Goal: Use online tool/utility: Utilize a website feature to perform a specific function

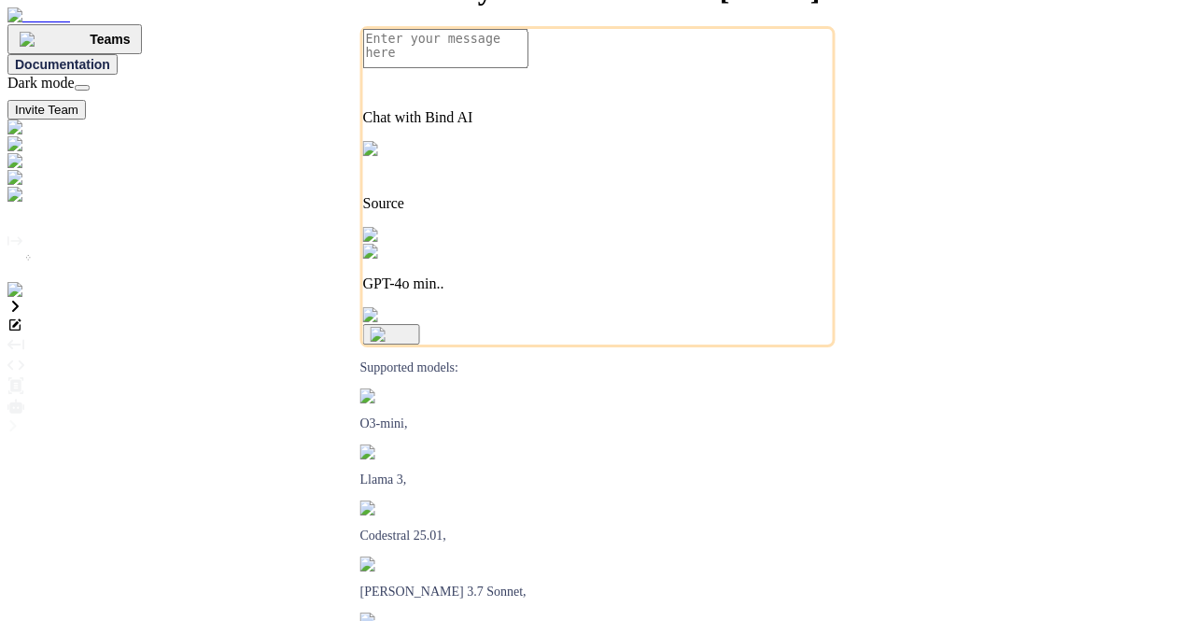
click at [21, 299] on img at bounding box center [37, 290] width 61 height 17
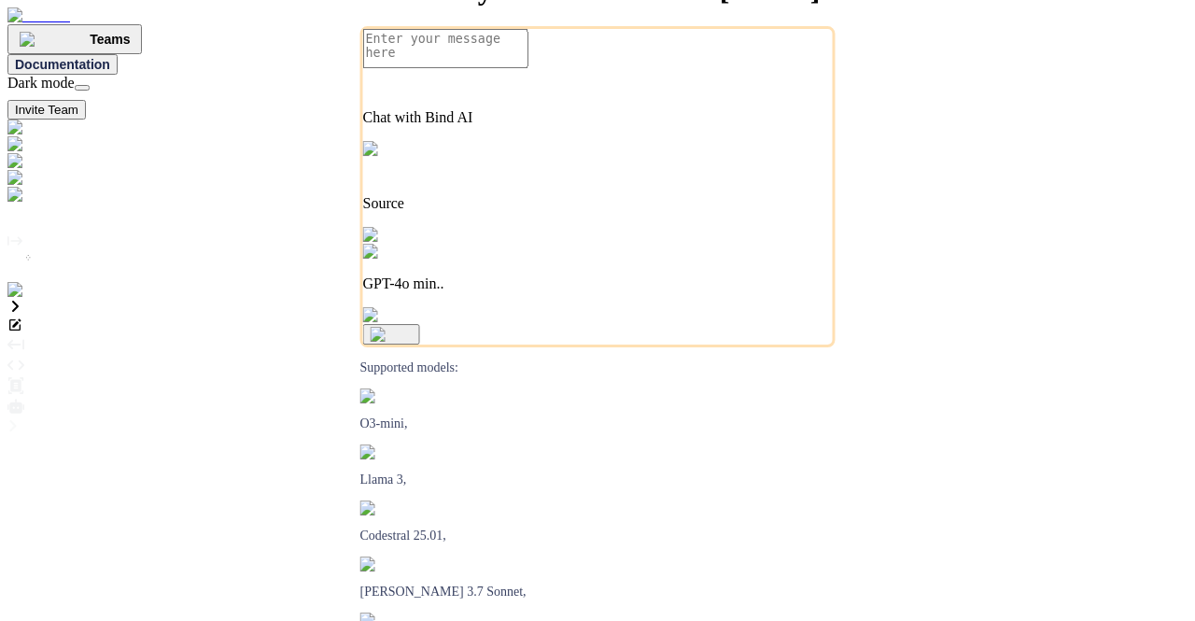
click at [28, 299] on img at bounding box center [37, 290] width 61 height 17
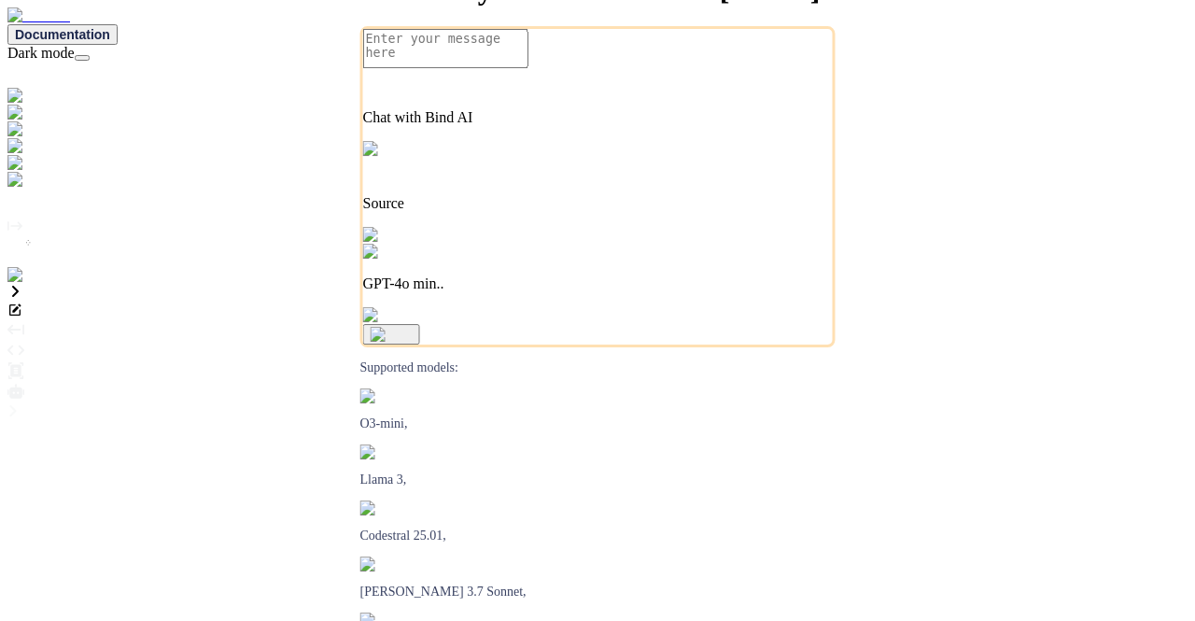
type textarea "x"
click at [13, 304] on img at bounding box center [32, 295] width 51 height 17
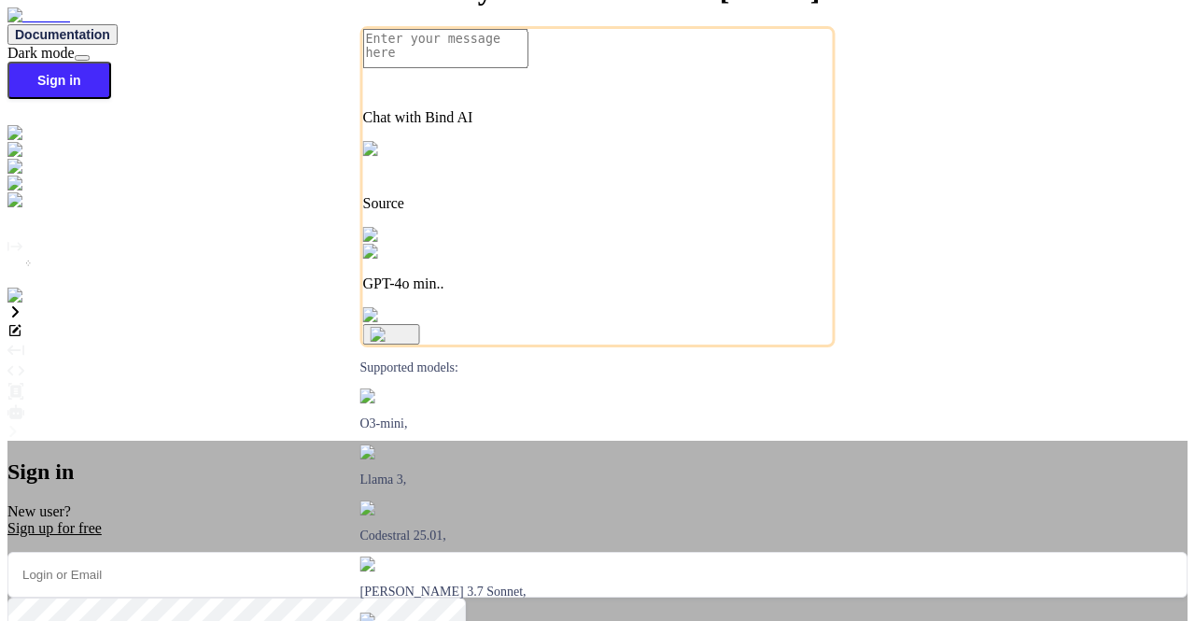
click at [485, 552] on input "email" at bounding box center [597, 575] width 1180 height 46
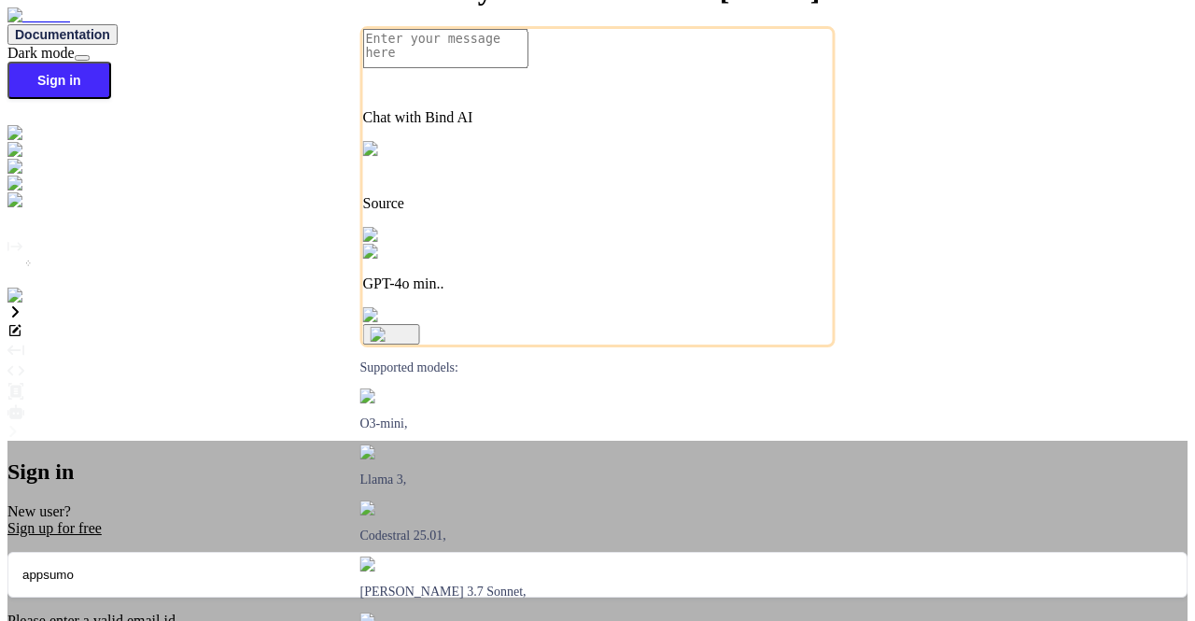
click at [526, 552] on input "appsumo" at bounding box center [597, 575] width 1180 height 46
type input "a"
paste input "[EMAIL_ADDRESS][DOMAIN_NAME]"
type input "[EMAIL_ADDRESS][DOMAIN_NAME]"
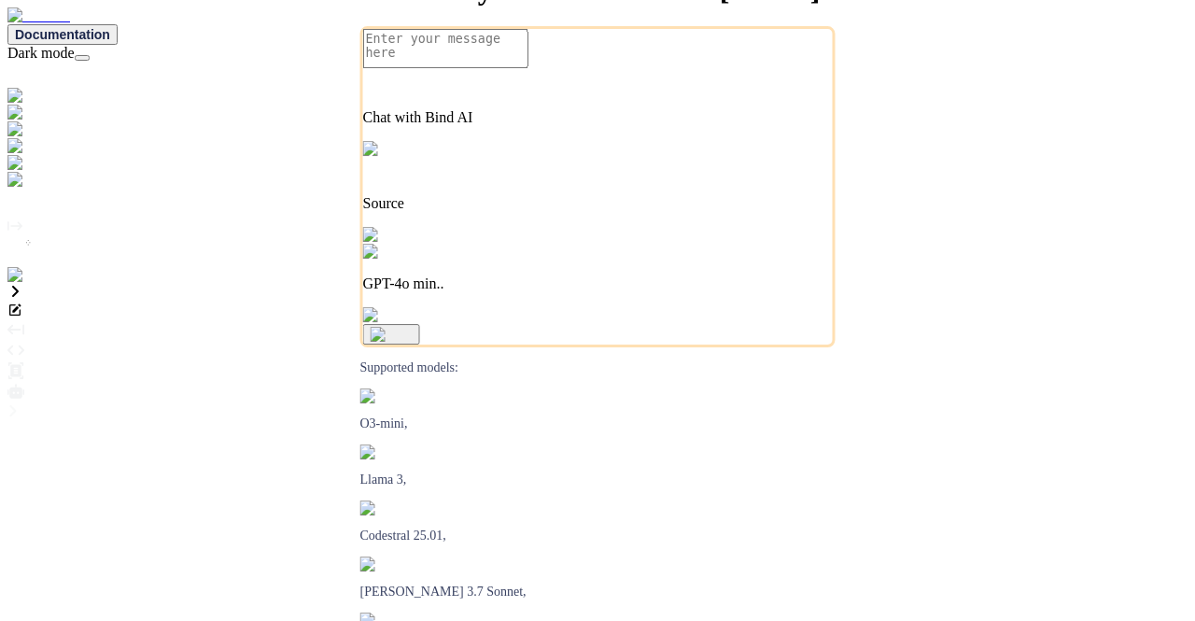
click at [22, 284] on img at bounding box center [37, 275] width 61 height 17
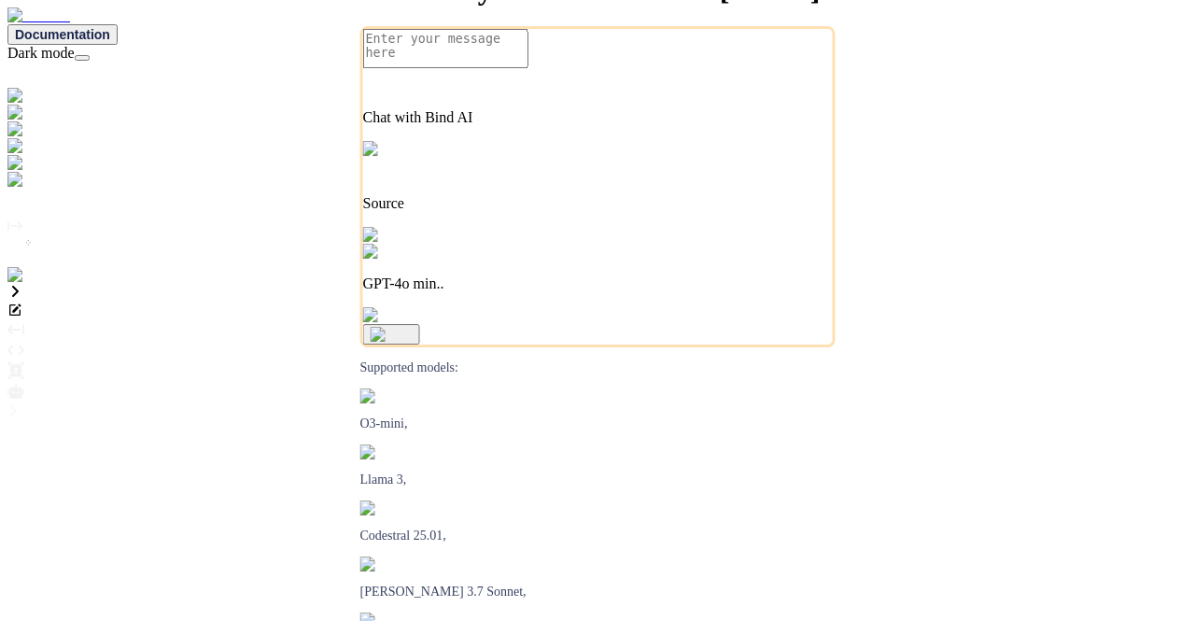
click at [36, 284] on img at bounding box center [37, 275] width 61 height 17
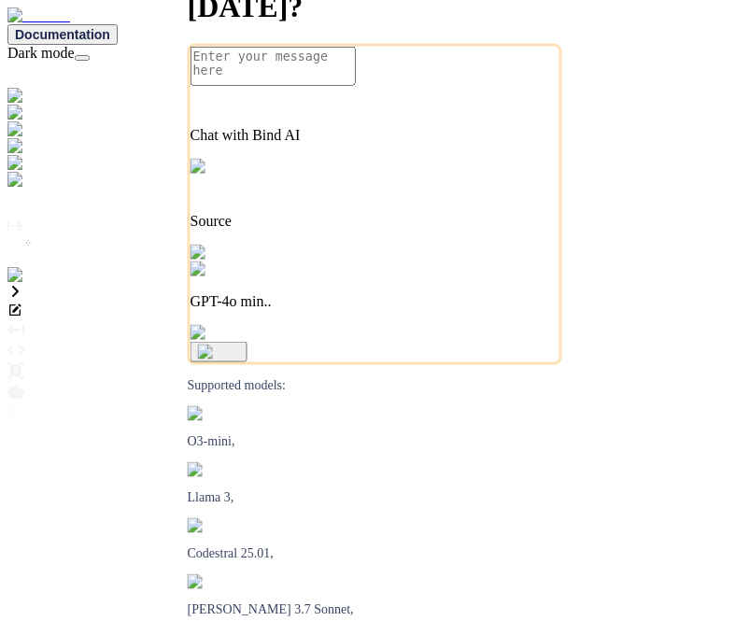
type textarea "x"
click at [32, 284] on div "Created with Pixso." at bounding box center [374, 186] width 734 height 196
click at [21, 284] on img at bounding box center [37, 275] width 61 height 17
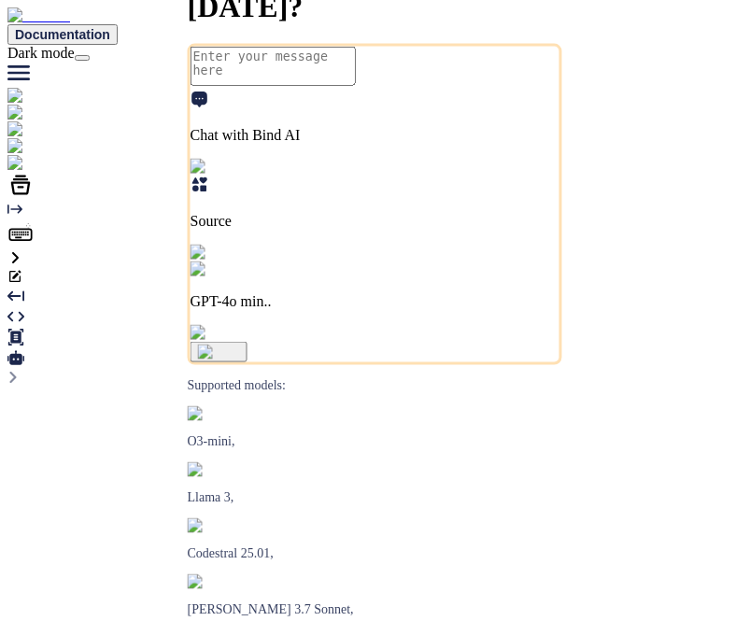
type textarea "x"
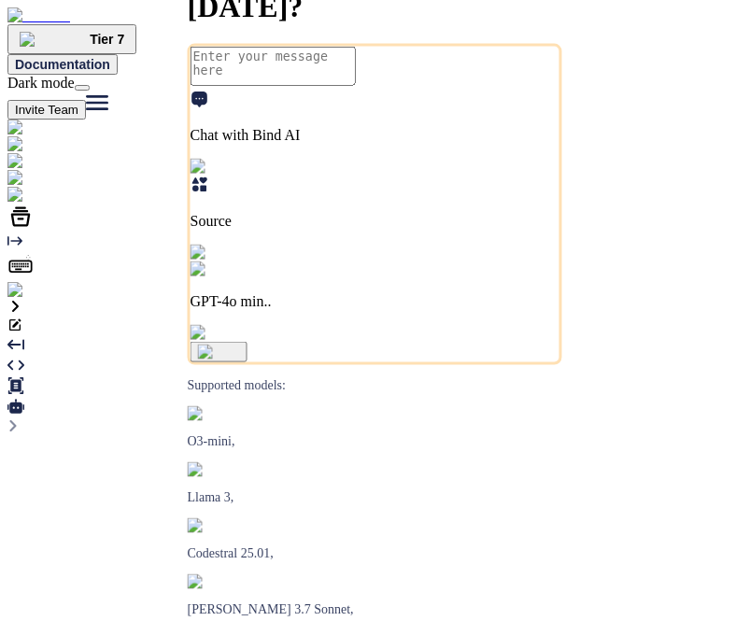
click at [21, 299] on img at bounding box center [37, 290] width 61 height 17
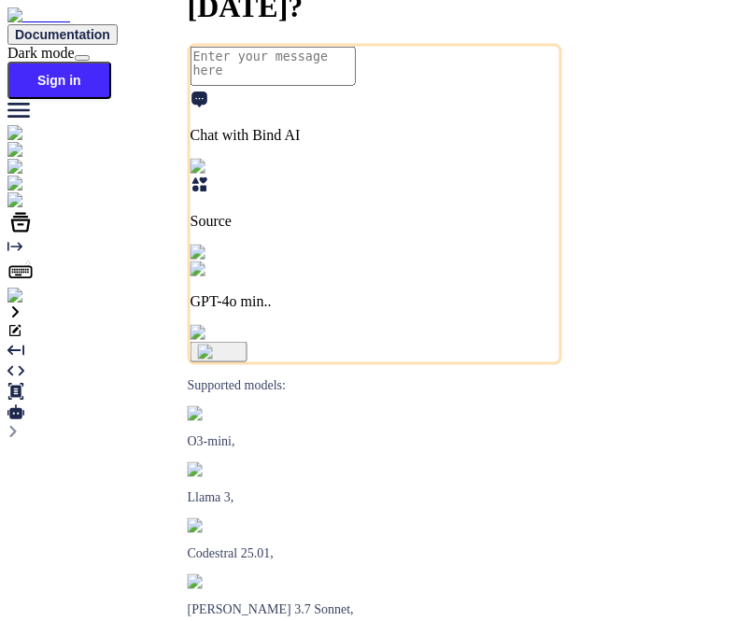
click at [26, 304] on img at bounding box center [32, 295] width 51 height 17
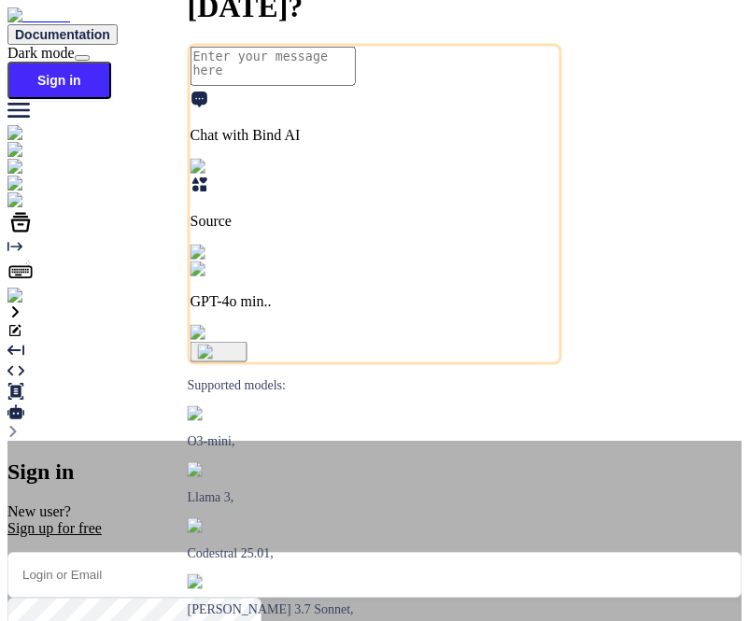
click at [369, 552] on input "email" at bounding box center [374, 575] width 734 height 46
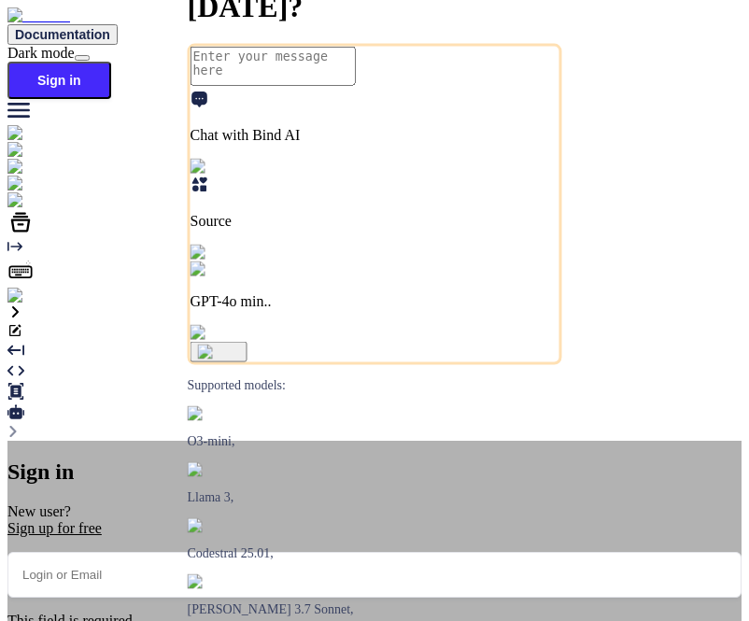
click at [276, 552] on input "email" at bounding box center [374, 575] width 734 height 46
click at [371, 552] on input "app" at bounding box center [374, 575] width 734 height 46
type input "a"
paste input "[EMAIL_ADDRESS][DOMAIN_NAME]"
type input "[EMAIL_ADDRESS][DOMAIN_NAME]"
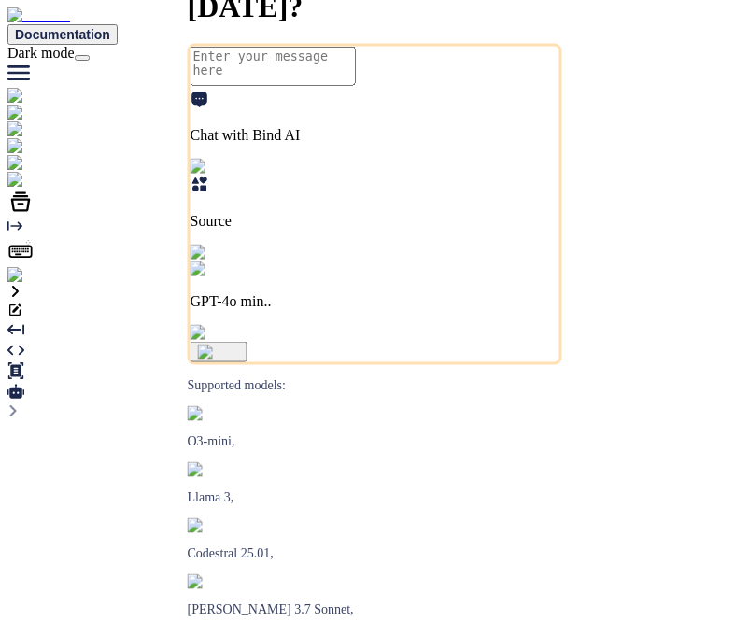
click at [21, 284] on img at bounding box center [37, 275] width 61 height 17
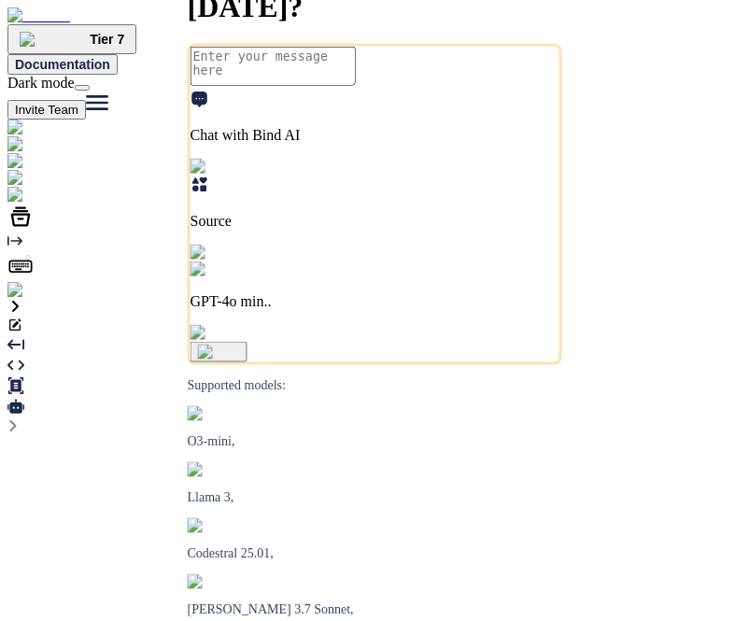
type textarea "x"
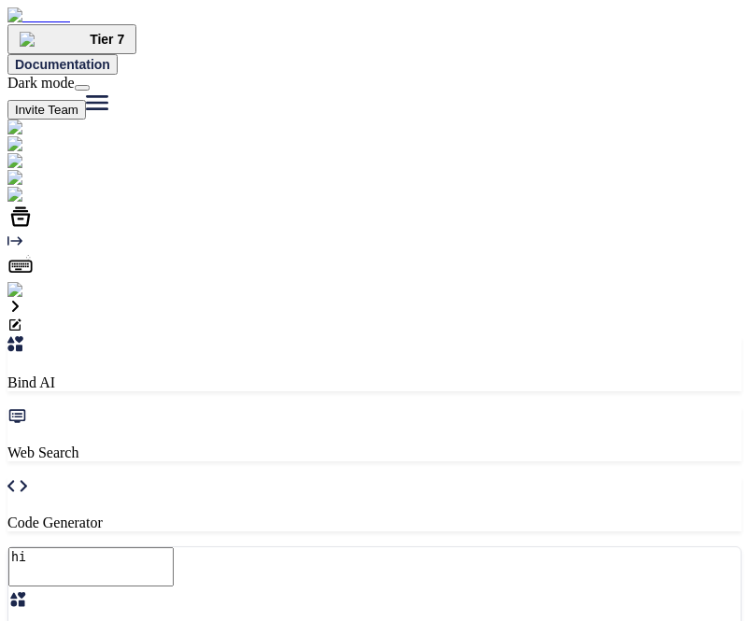
click at [174, 547] on textarea "hi" at bounding box center [90, 566] width 165 height 39
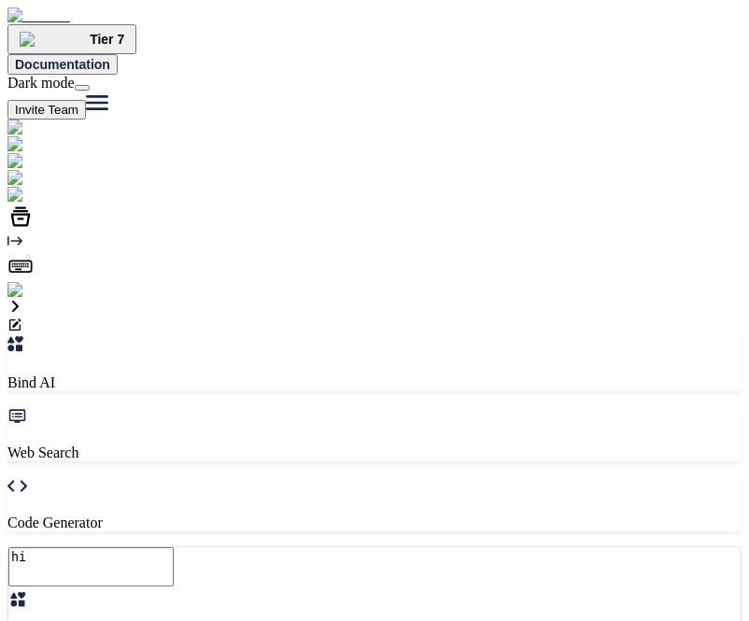
click at [90, 85] on button at bounding box center [82, 88] width 15 height 6
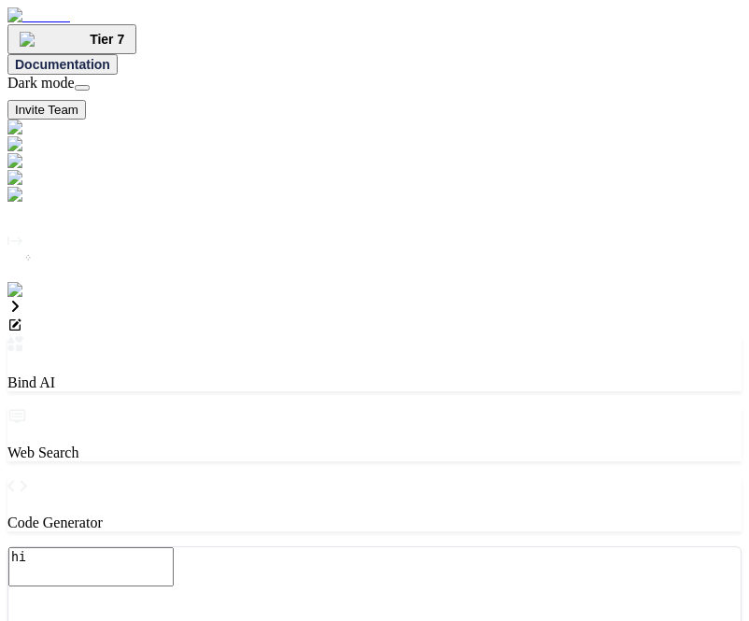
drag, startPoint x: 315, startPoint y: 290, endPoint x: 366, endPoint y: 352, distance: 80.2
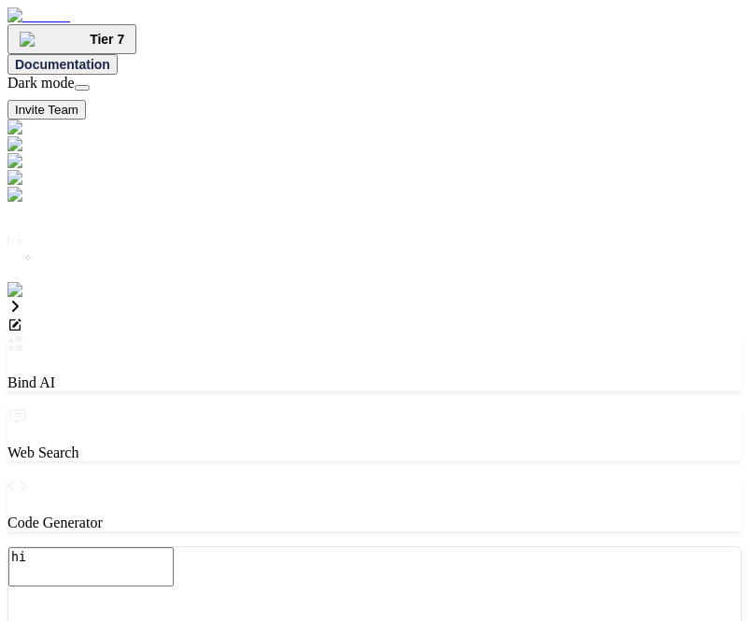
drag, startPoint x: 418, startPoint y: 338, endPoint x: 324, endPoint y: 262, distance: 120.8
click at [174, 547] on textarea "hi" at bounding box center [90, 566] width 165 height 39
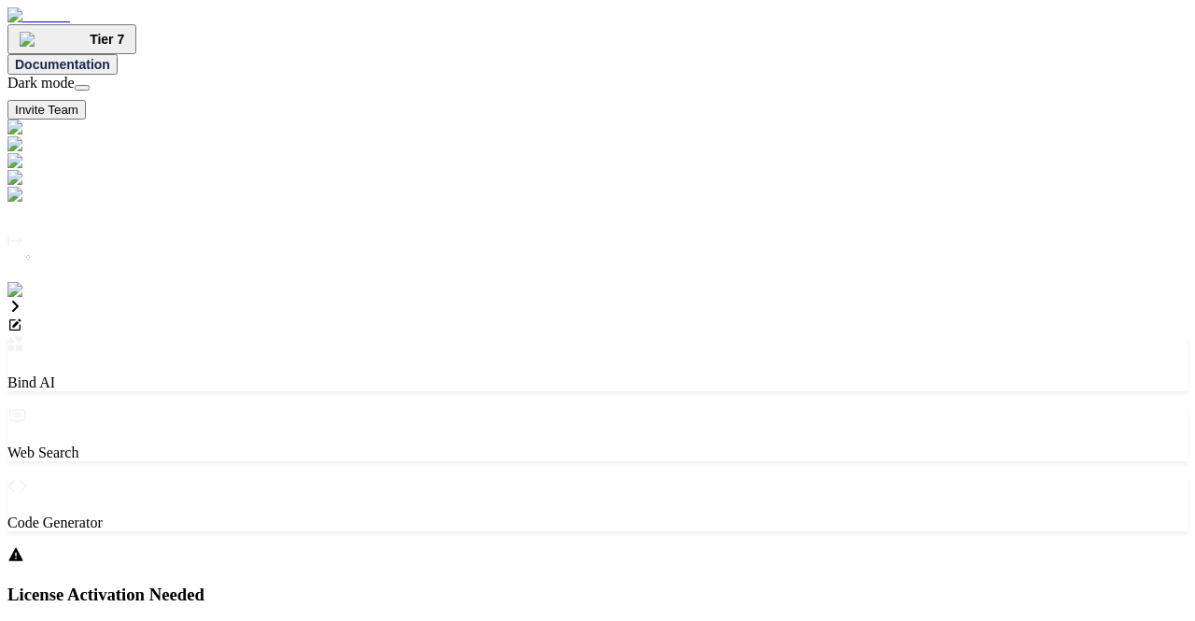
click at [748, 54] on div "Documentation Dark mode Invite Team Created with Pixso." at bounding box center [597, 86] width 1180 height 65
click at [90, 85] on button at bounding box center [82, 88] width 15 height 6
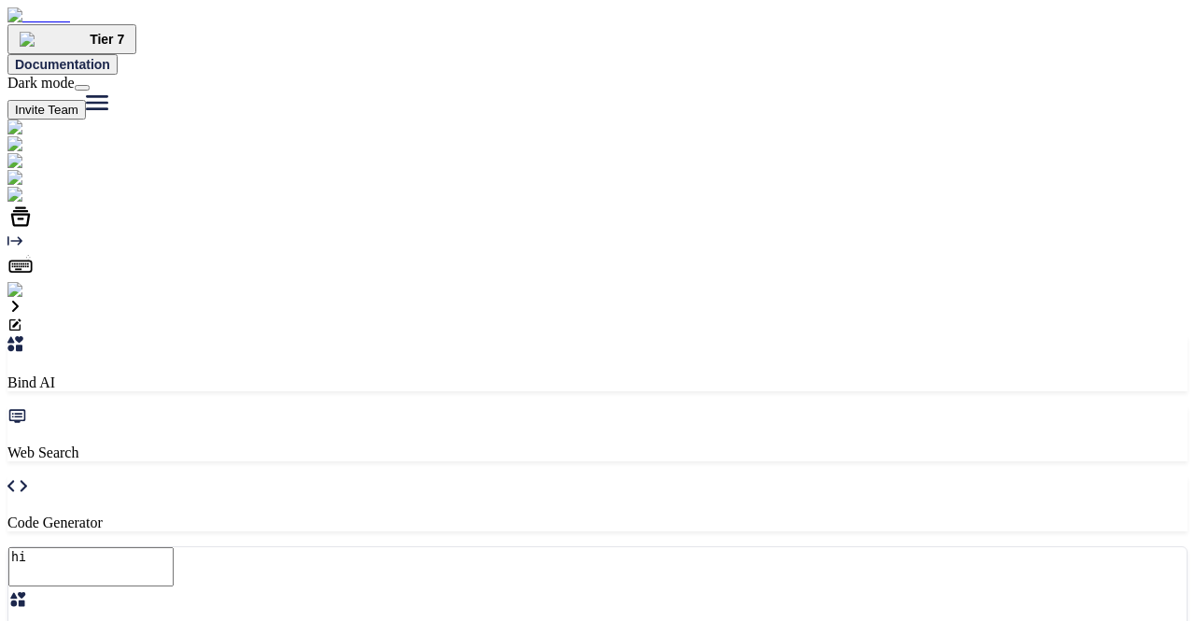
type textarea "x"
